Goal: Task Accomplishment & Management: Use online tool/utility

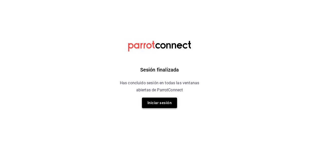
click at [164, 104] on button "Iniciar sesión" at bounding box center [159, 103] width 35 height 11
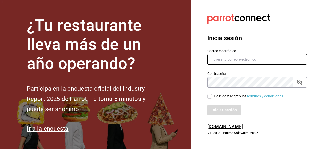
type input "[EMAIL_ADDRESS][DOMAIN_NAME]"
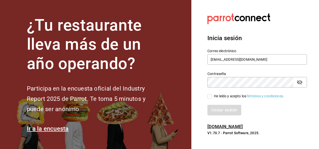
click at [210, 95] on input "He leído y acepto los Términos y condiciones." at bounding box center [210, 96] width 5 height 5
checkbox input "true"
click at [219, 109] on button "Iniciar sesión" at bounding box center [225, 110] width 34 height 11
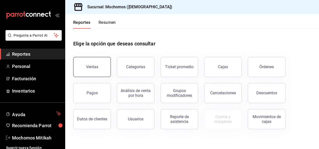
click at [104, 73] on button "Ventas" at bounding box center [92, 67] width 38 height 20
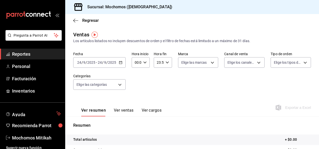
click at [122, 64] on div "[DATE] [DATE] - [DATE] [DATE]" at bounding box center [99, 62] width 52 height 11
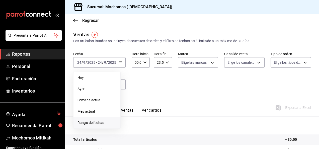
click at [99, 120] on span "Rango de fechas" at bounding box center [97, 122] width 39 height 5
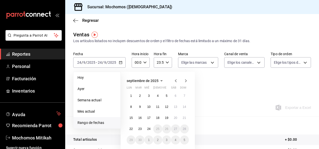
click at [99, 120] on span "Rango de fechas" at bounding box center [97, 122] width 39 height 5
click at [151, 131] on button "24" at bounding box center [149, 129] width 9 height 9
click at [135, 128] on button "22" at bounding box center [131, 129] width 9 height 9
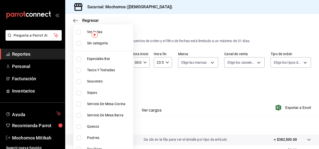
click at [118, 86] on body "Pregunta a Parrot AI Reportes Personal Facturación Inventarios Ayuda Recomienda…" at bounding box center [159, 74] width 319 height 149
click at [157, 92] on div at bounding box center [159, 74] width 319 height 149
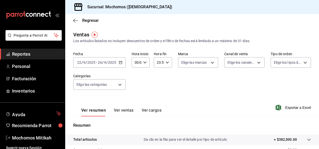
click at [120, 66] on div "2025-09-22 22 / 9 / 2025 - 2025-09-24 24 / 9 / 2025" at bounding box center [99, 62] width 52 height 11
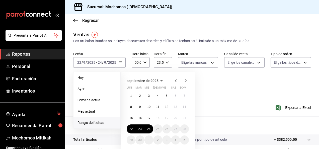
click at [206, 121] on div "septiembre de 2025 lun mar mié jue vie sáb dom 1 2 3 4 5 6 7 8 9 10 11 12 13 14…" at bounding box center [165, 107] width 88 height 79
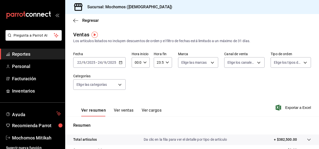
click at [145, 64] on icon "button" at bounding box center [145, 63] width 4 height 4
click at [138, 101] on button "02" at bounding box center [135, 99] width 7 height 10
type input "02:00"
click at [136, 94] on span "05" at bounding box center [135, 95] width 1 height 4
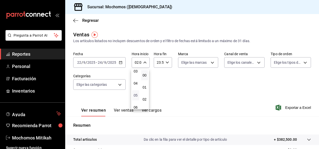
type input "05:00"
click at [167, 60] on div at bounding box center [159, 74] width 319 height 149
click at [167, 61] on icon "button" at bounding box center [168, 63] width 4 height 4
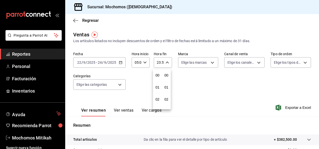
scroll to position [683, 0]
click at [157, 75] on button "21" at bounding box center [157, 79] width 7 height 10
type input "21:59"
click at [157, 75] on button "21" at bounding box center [157, 79] width 7 height 10
click at [160, 89] on button "22" at bounding box center [157, 91] width 7 height 10
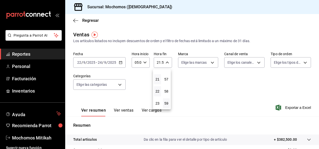
type input "22:59"
click at [158, 86] on span "05" at bounding box center [157, 85] width 1 height 4
click at [167, 79] on span "57" at bounding box center [166, 79] width 1 height 4
type input "05:57"
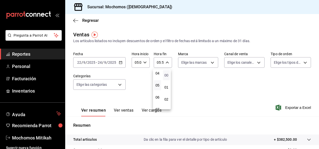
click at [167, 77] on span "00" at bounding box center [166, 75] width 1 height 4
type input "05:00"
click at [295, 109] on div at bounding box center [159, 74] width 319 height 149
click at [276, 109] on icon "button" at bounding box center [279, 108] width 6 height 6
